Goal: Find specific page/section: Find specific page/section

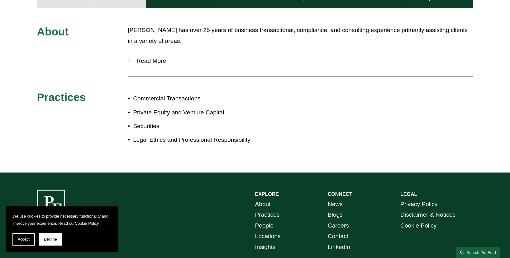
scroll to position [338, 0]
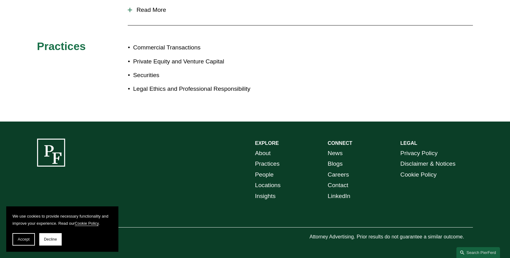
click at [26, 238] on span "Accept" at bounding box center [24, 240] width 12 height 4
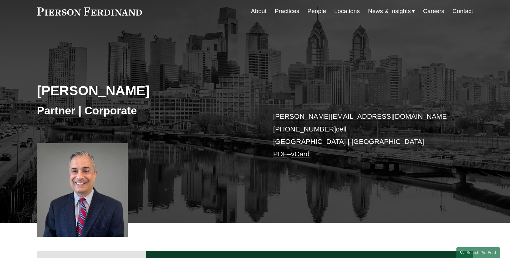
scroll to position [0, 0]
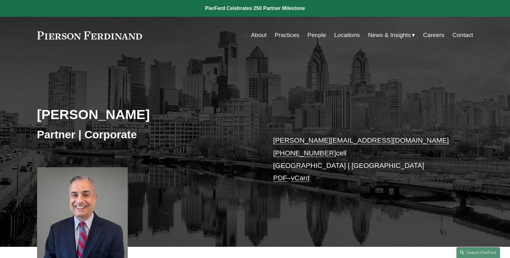
click at [315, 34] on link "People" at bounding box center [316, 35] width 19 height 12
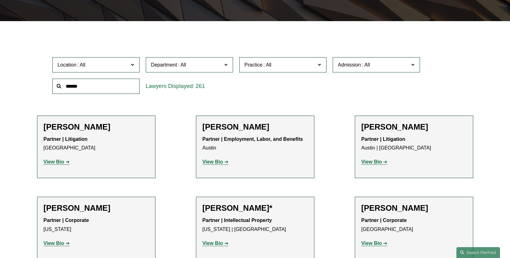
scroll to position [187, 0]
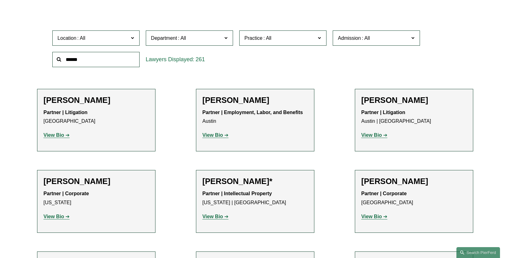
click at [130, 36] on label "Location" at bounding box center [95, 38] width 87 height 15
click at [0, 0] on link "[GEOGRAPHIC_DATA]" at bounding box center [0, 0] width 0 height 0
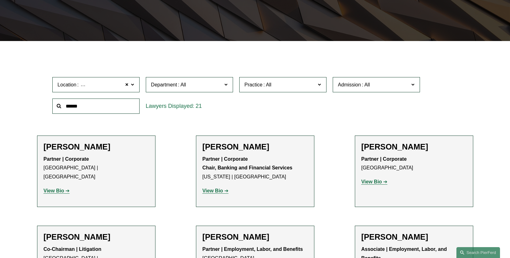
scroll to position [155, 0]
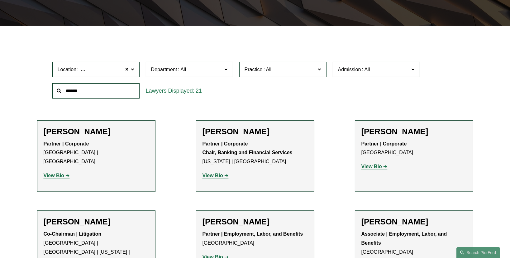
click at [129, 70] on label "Location [GEOGRAPHIC_DATA]" at bounding box center [95, 69] width 87 height 15
click at [128, 69] on span at bounding box center [127, 70] width 4 height 8
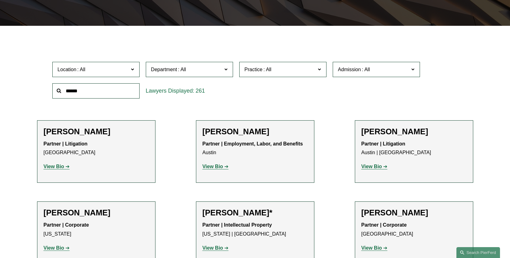
click at [271, 96] on div "Location All [GEOGRAPHIC_DATA] [GEOGRAPHIC_DATA] [GEOGRAPHIC_DATA] [GEOGRAPHIC_…" at bounding box center [255, 80] width 412 height 43
click at [134, 69] on span at bounding box center [132, 69] width 3 height 8
click at [106, 87] on input "text" at bounding box center [95, 90] width 87 height 15
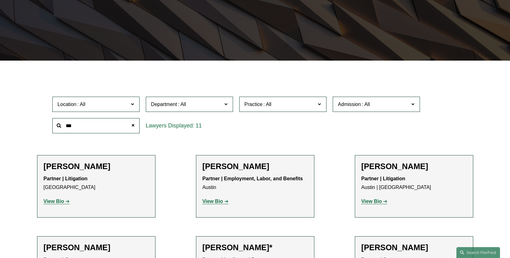
scroll to position [118, 0]
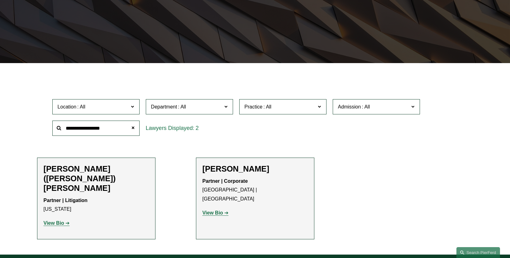
type input "**********"
